Goal: Check status: Check status

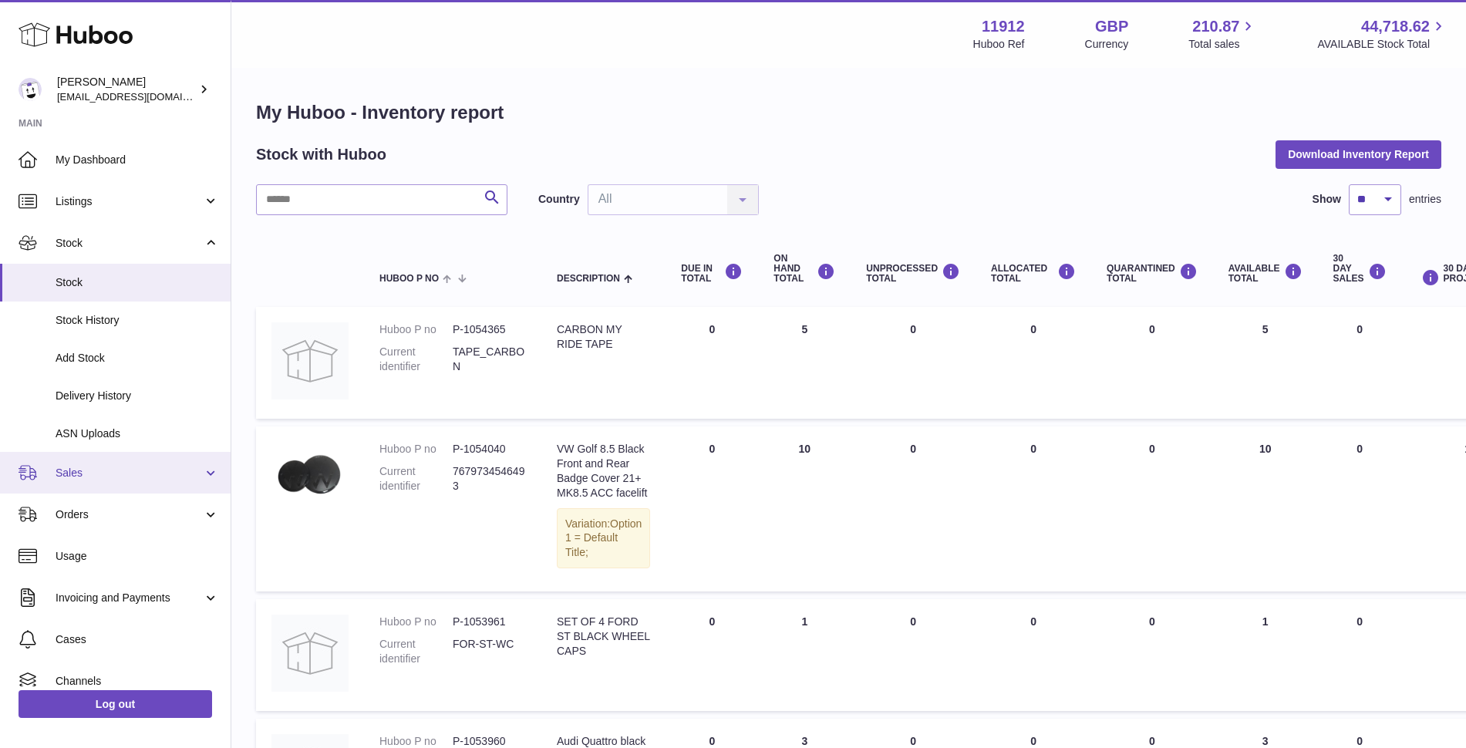
click at [102, 480] on span "Sales" at bounding box center [129, 473] width 147 height 15
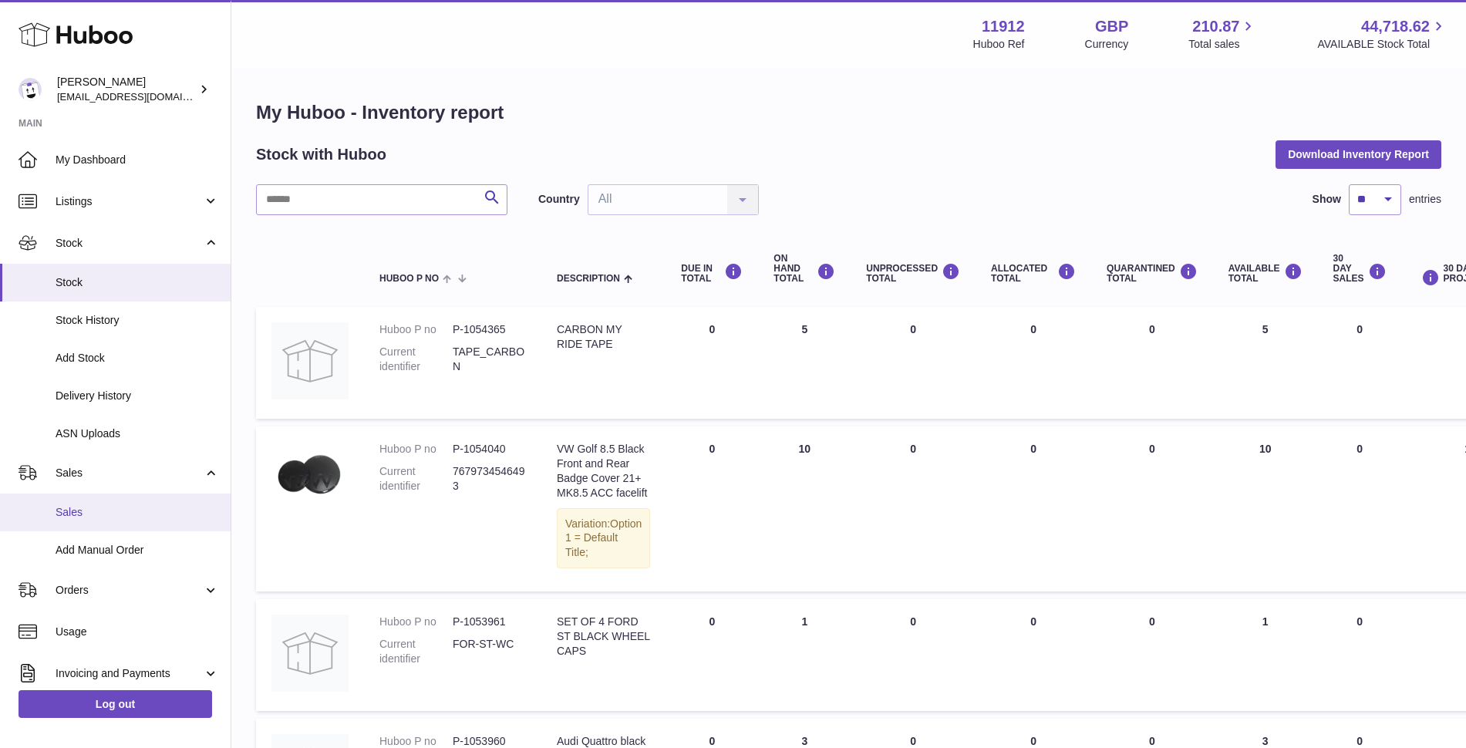
click at [89, 514] on span "Sales" at bounding box center [137, 512] width 163 height 15
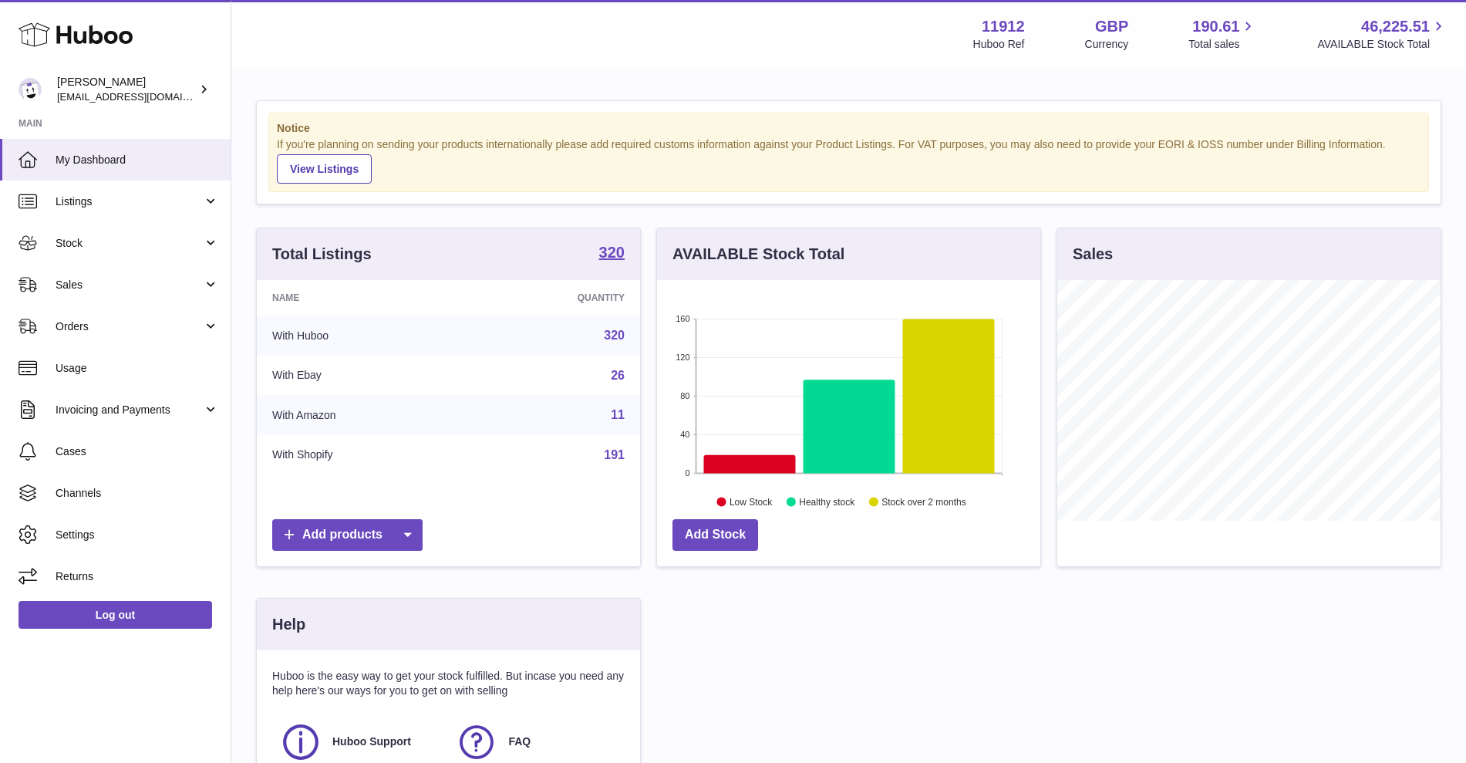
scroll to position [241, 383]
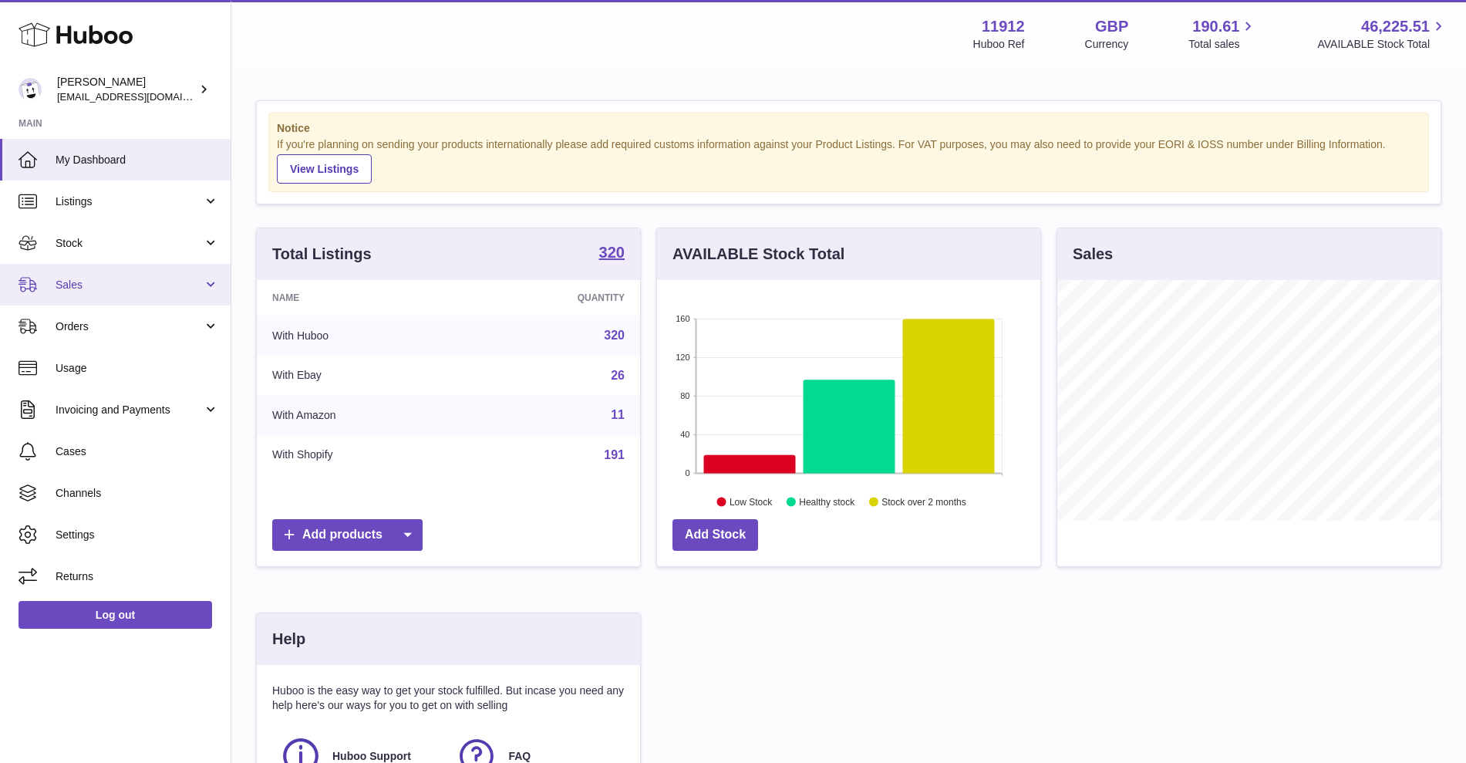
click at [187, 292] on link "Sales" at bounding box center [115, 285] width 231 height 42
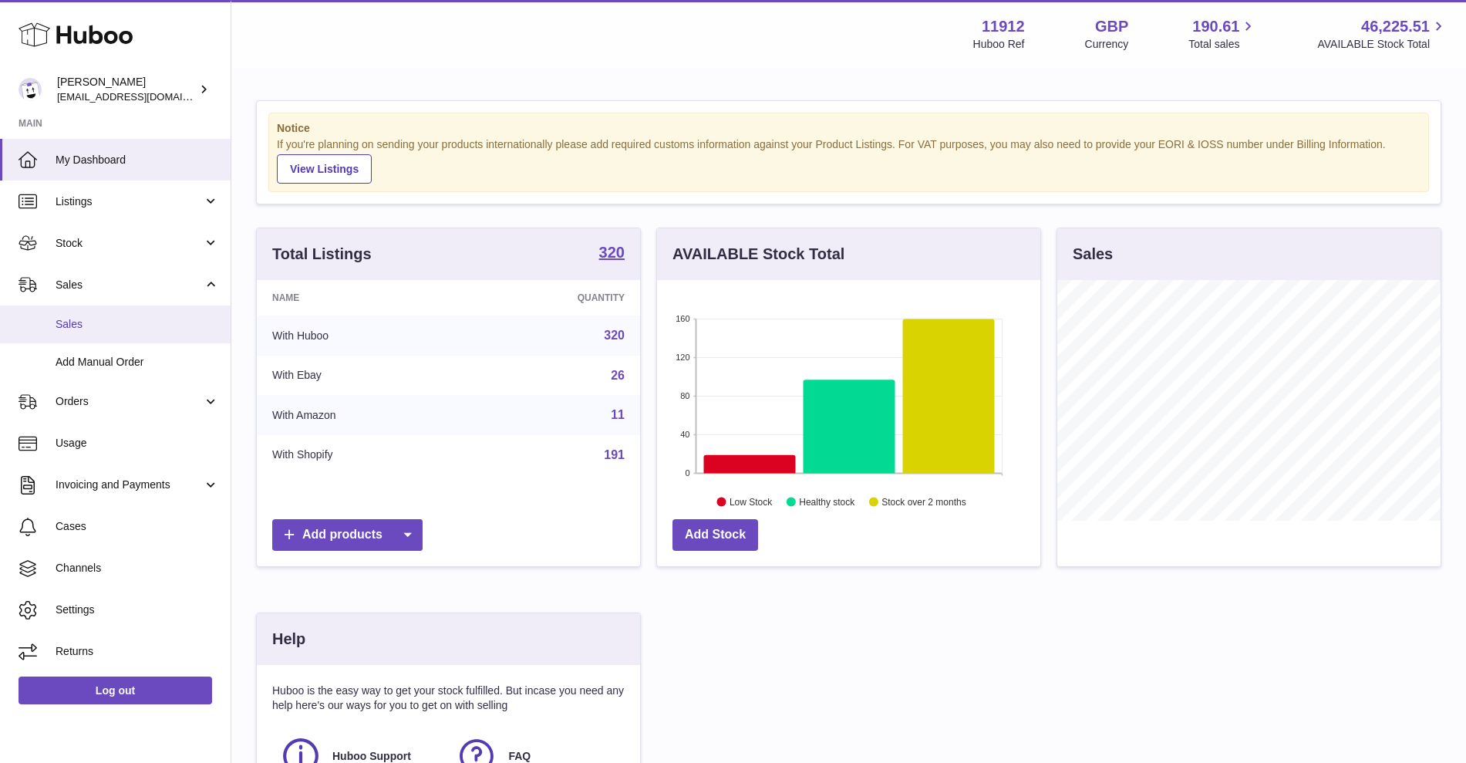
click at [96, 317] on span "Sales" at bounding box center [137, 324] width 163 height 15
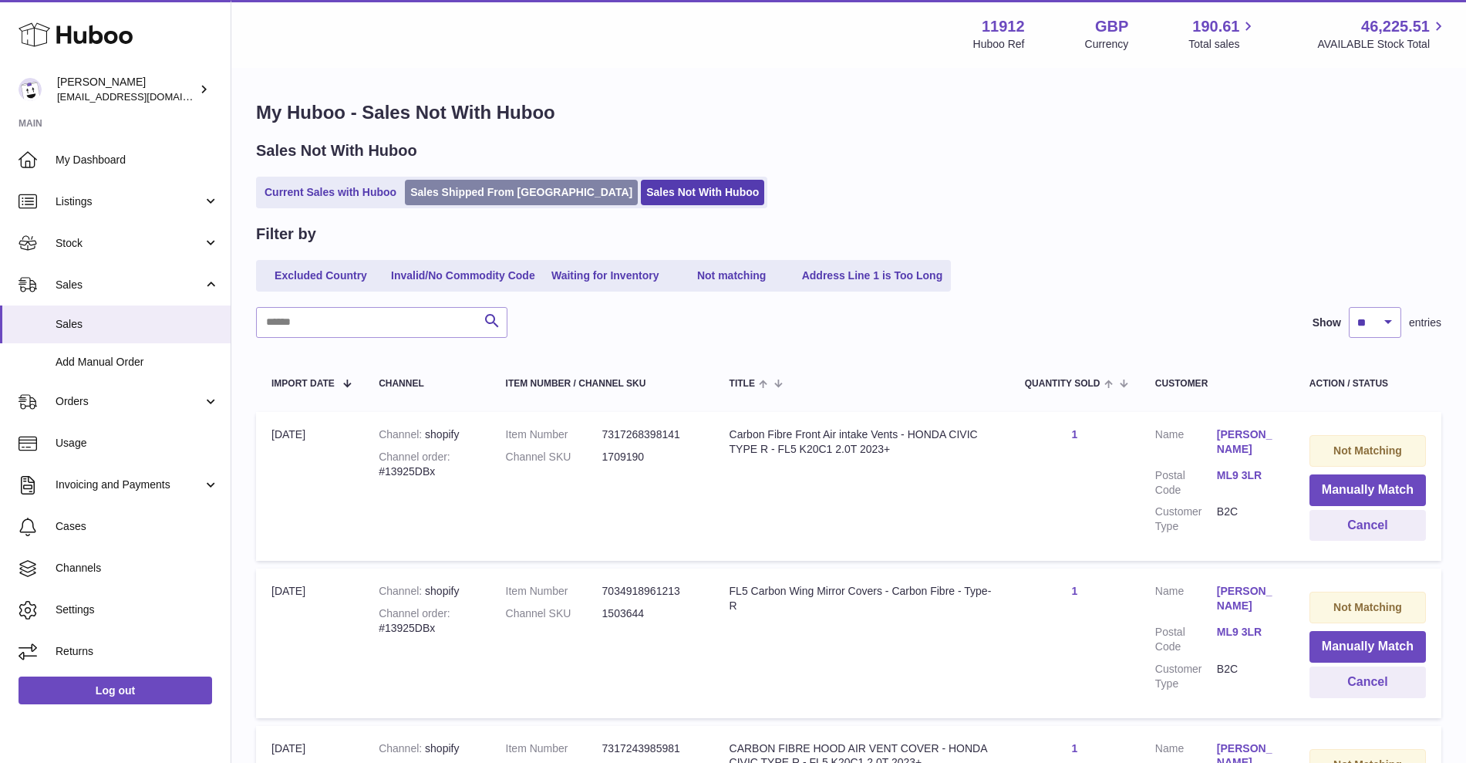
click at [462, 199] on link "Sales Shipped From [GEOGRAPHIC_DATA]" at bounding box center [521, 192] width 233 height 25
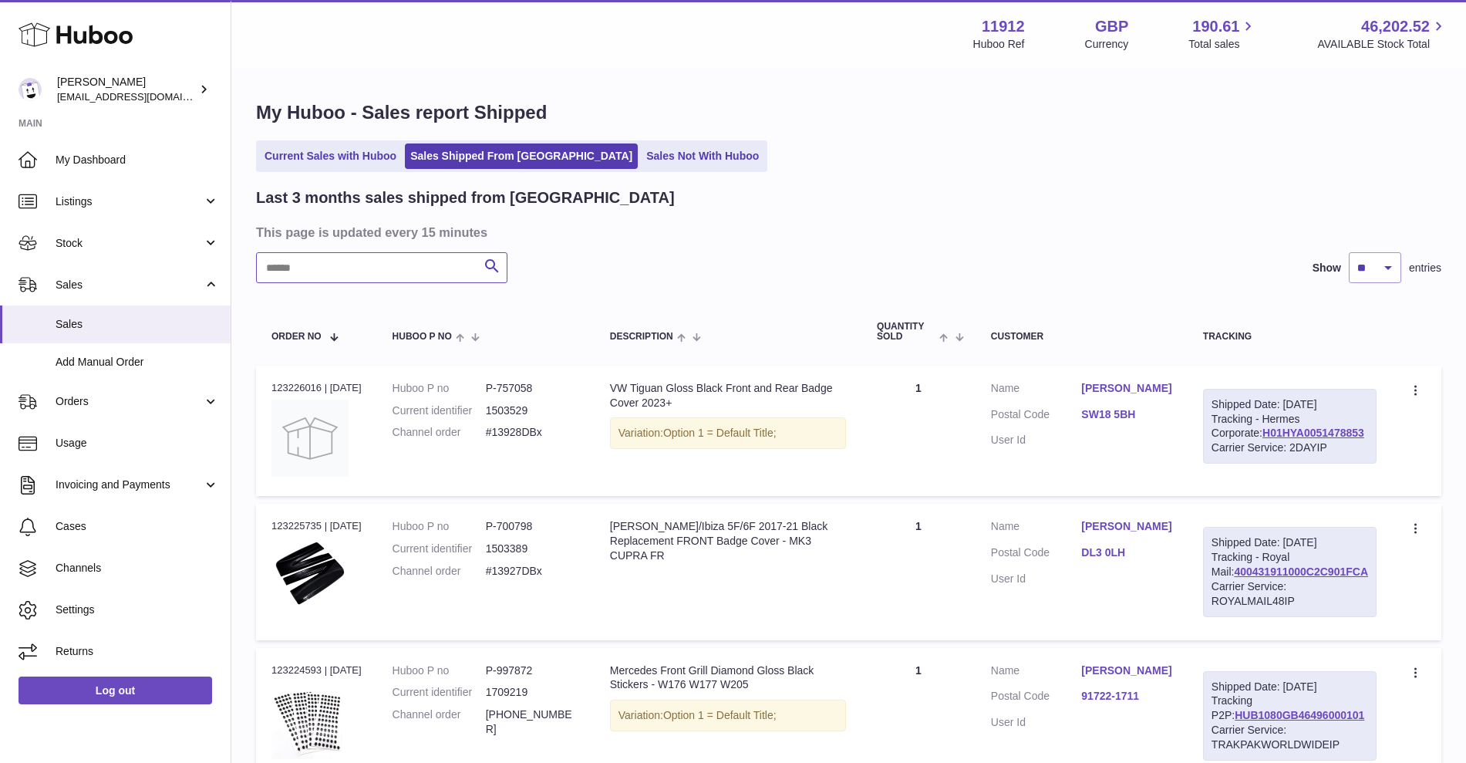
click at [408, 264] on input "text" at bounding box center [381, 267] width 251 height 31
paste input "**********"
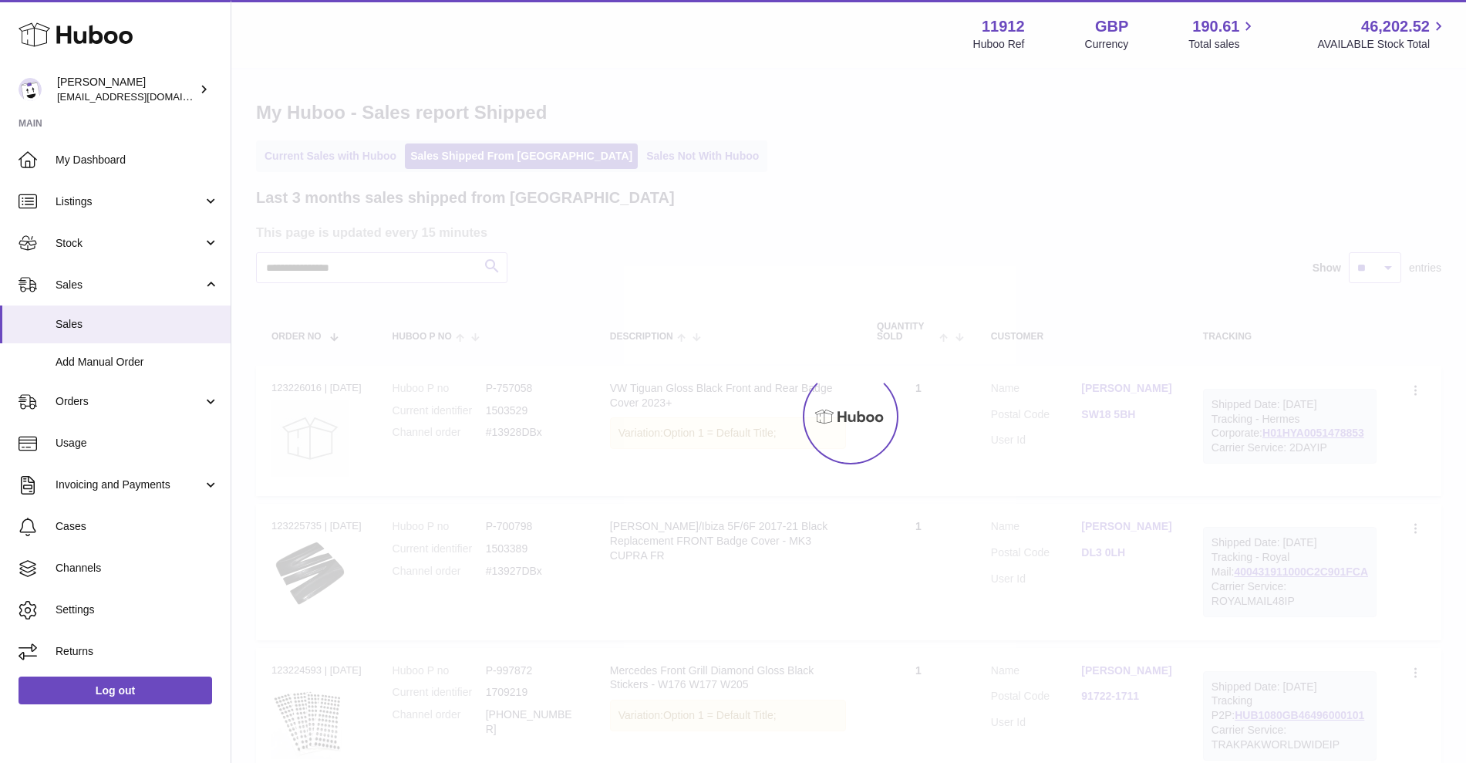
click at [500, 271] on div at bounding box center [848, 415] width 1235 height 693
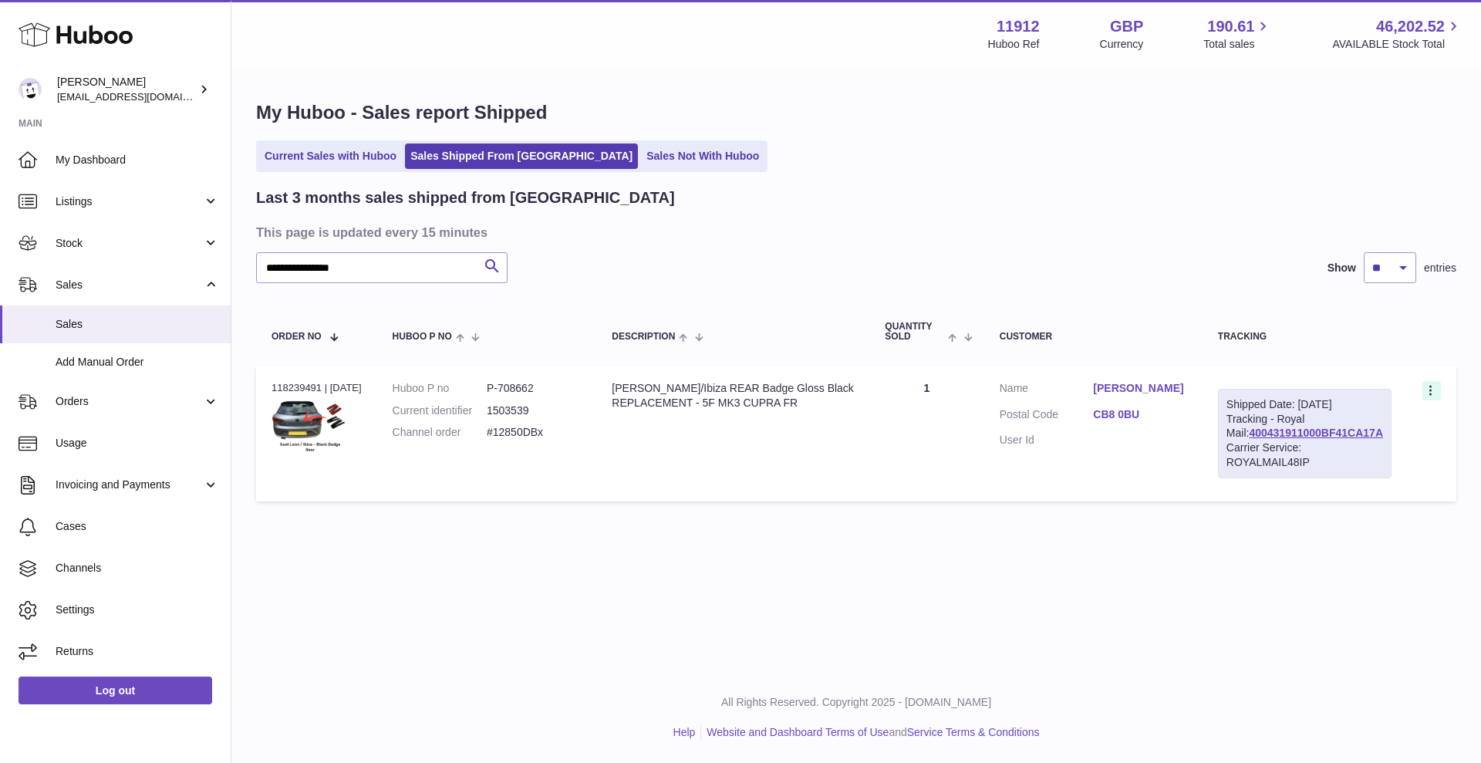
click at [1431, 394] on icon at bounding box center [1432, 391] width 18 height 15
click at [1320, 456] on li "Duplicate Order" at bounding box center [1363, 457] width 154 height 33
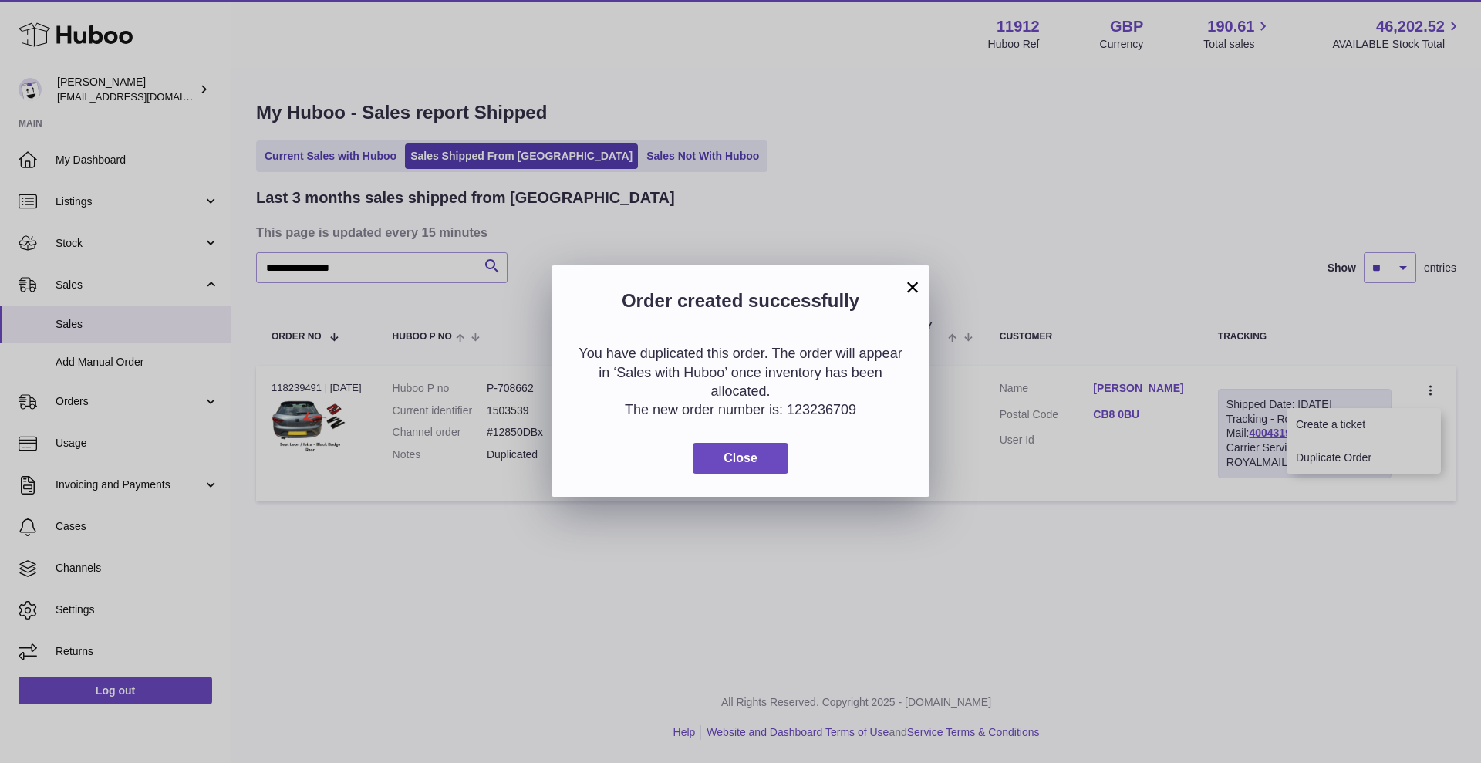
click at [921, 287] on button "×" at bounding box center [912, 287] width 19 height 19
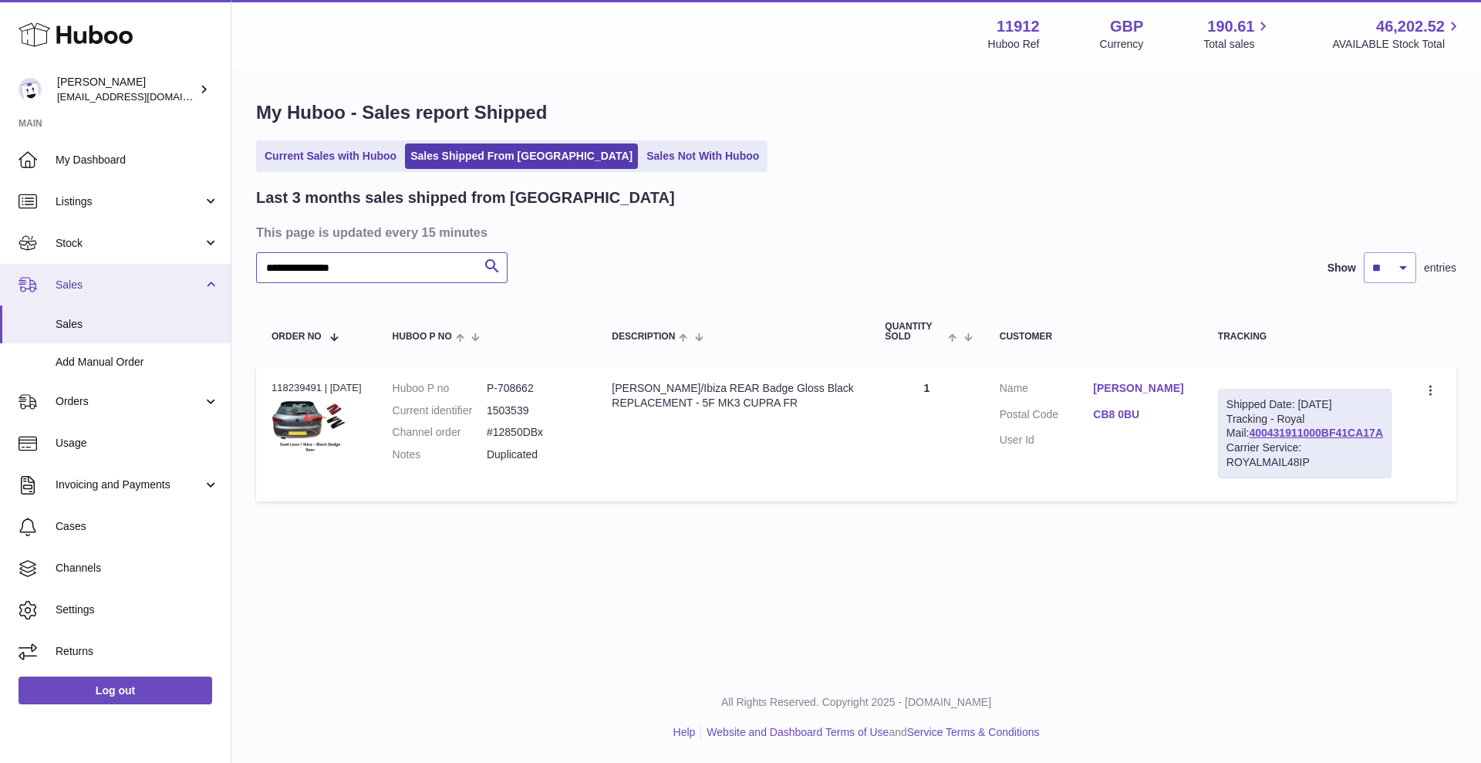
drag, startPoint x: 392, startPoint y: 278, endPoint x: 178, endPoint y: 287, distance: 213.8
click at [178, 287] on div "**********" at bounding box center [740, 381] width 1481 height 763
type input "**********"
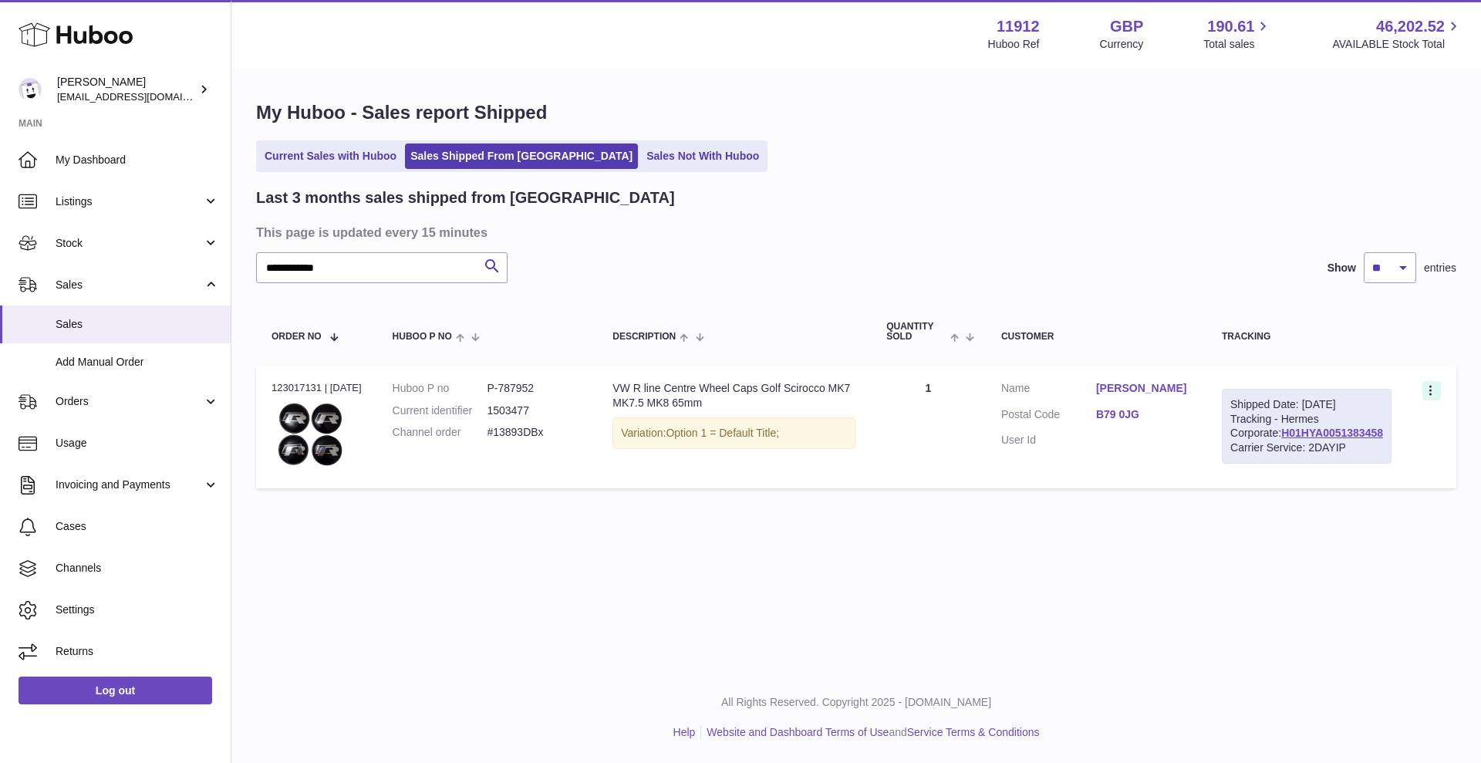
click at [1431, 392] on icon at bounding box center [1432, 391] width 18 height 15
click at [1382, 455] on li "Duplicate Order" at bounding box center [1363, 457] width 154 height 33
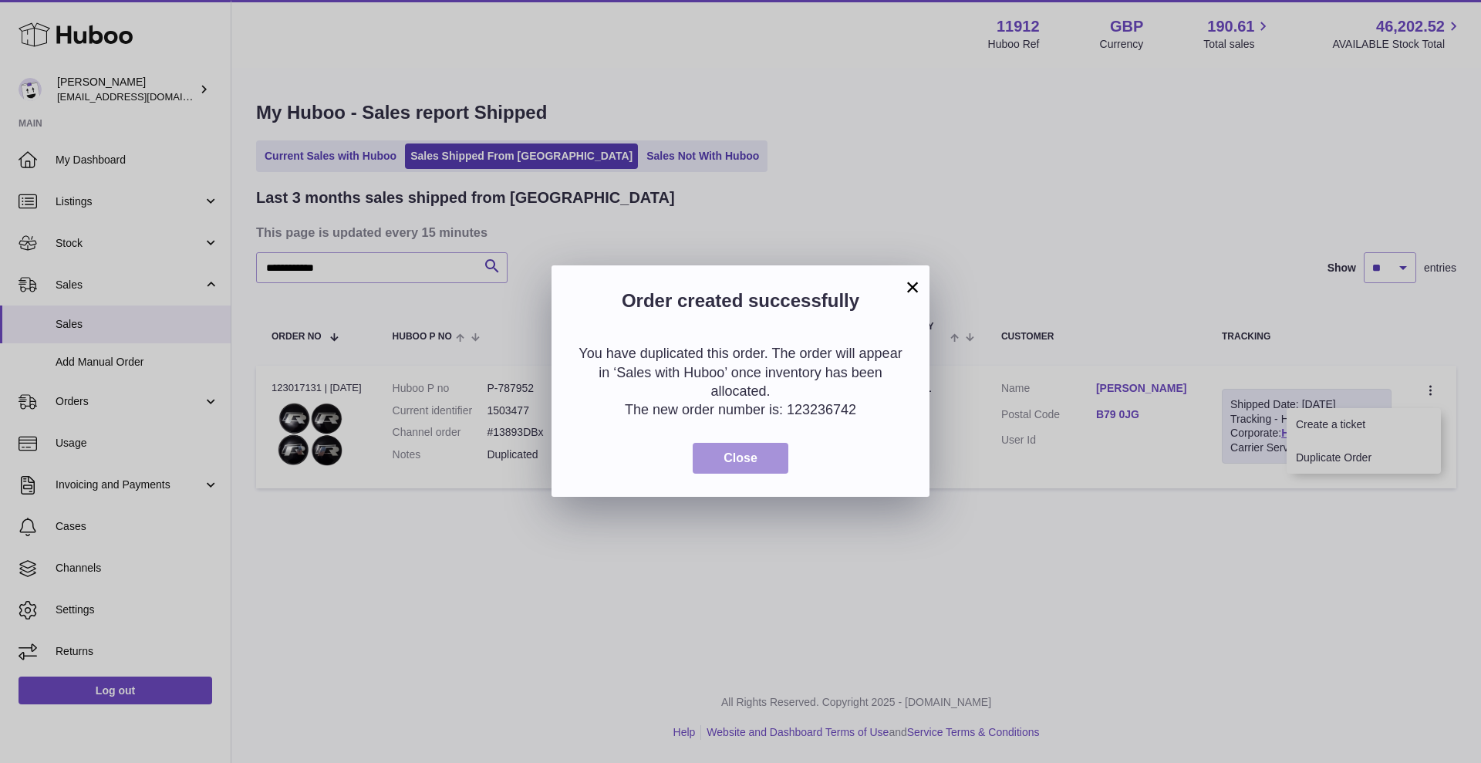
click at [716, 462] on button "Close" at bounding box center [741, 459] width 96 height 32
